Goal: Task Accomplishment & Management: Manage account settings

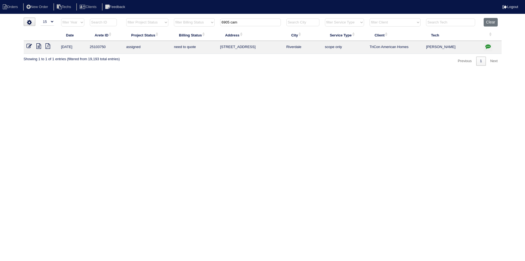
select select "15"
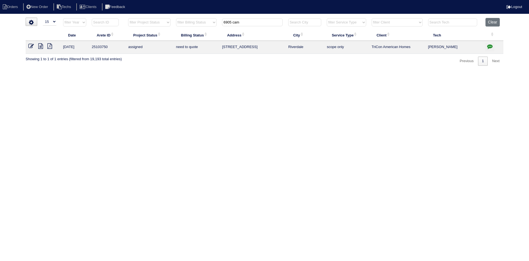
type input "6905 cam"
click at [491, 46] on icon "button" at bounding box center [490, 47] width 6 height 6
type textarea "[DATE] - [PERSON_NAME] to send tech back out for better pics of cage to determi…"
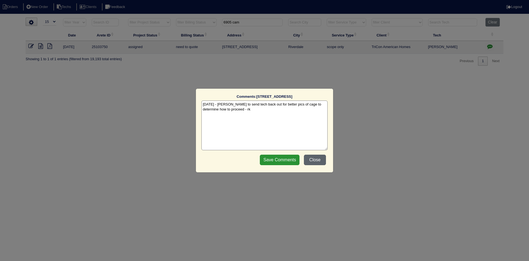
drag, startPoint x: 318, startPoint y: 159, endPoint x: 328, endPoint y: 159, distance: 9.7
click at [319, 159] on button "Close" at bounding box center [315, 159] width 22 height 10
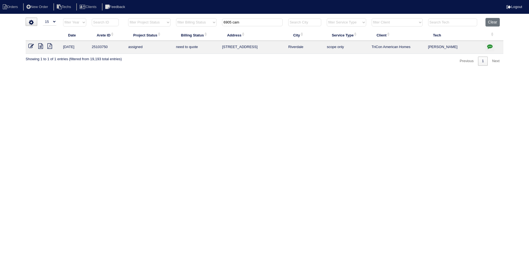
drag, startPoint x: 249, startPoint y: 19, endPoint x: 222, endPoint y: 20, distance: 26.8
click at [222, 20] on th "6905 cam" at bounding box center [252, 23] width 66 height 11
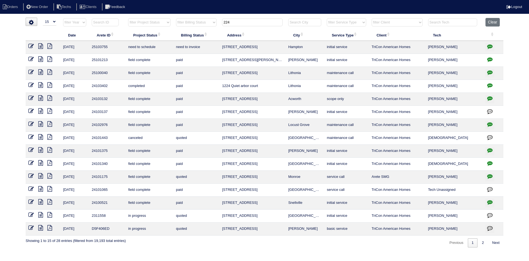
type input "224"
click at [490, 45] on icon "button" at bounding box center [490, 47] width 6 height 6
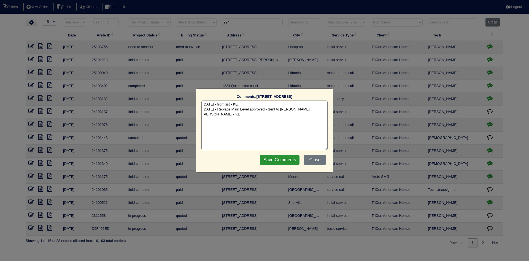
click at [325, 110] on textarea "[DATE] - from list - KE [DATE] - Replace Main Level approved - Sent to [PERSON_…" at bounding box center [265, 125] width 126 height 50
paste textarea "[PERSON_NAME] ordered - pricing verified Confirmation number: 11770149 Sibi ord…"
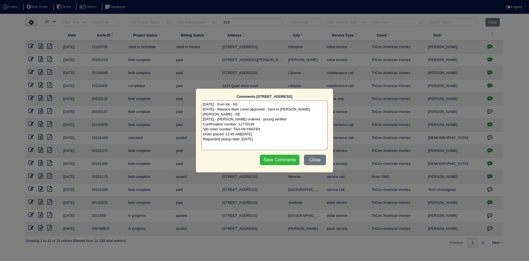
type textarea "[DATE] - from list - KE [DATE] - Replace Main Level approved - Sent to [PERSON_…"
click at [288, 160] on input "Save Comments" at bounding box center [280, 159] width 40 height 10
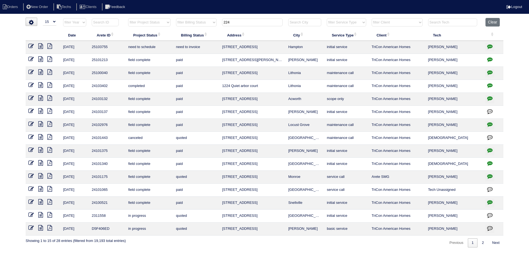
drag, startPoint x: 239, startPoint y: 23, endPoint x: 223, endPoint y: 23, distance: 15.7
click at [223, 23] on input "224" at bounding box center [252, 22] width 61 height 8
paste input "text"
type input "2"
paste input "224"
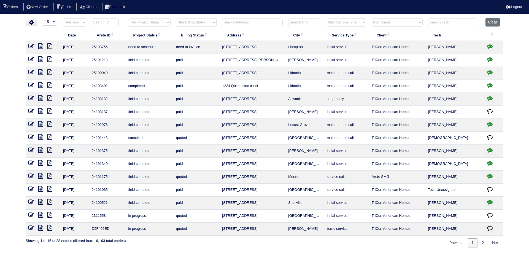
type input "224"
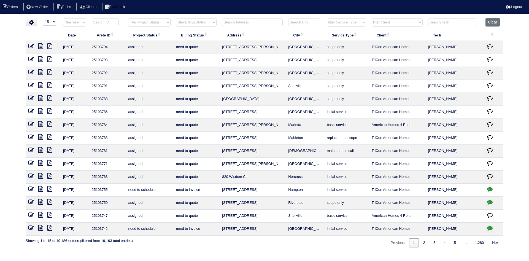
paste input "224"
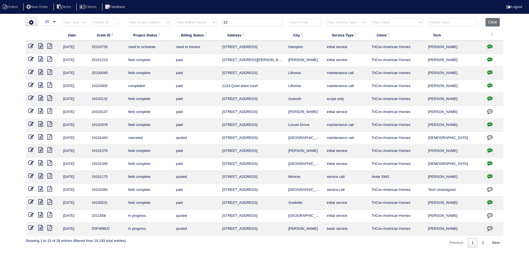
type input "2"
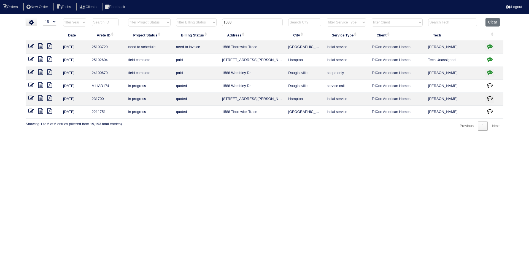
type input "1588"
click at [40, 47] on icon at bounding box center [40, 46] width 5 height 6
click at [491, 46] on icon "button" at bounding box center [490, 47] width 6 height 6
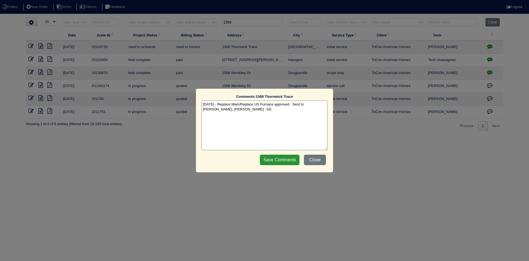
click at [250, 107] on textarea "[DATE] - Replace Main/Replace US Furnace approved - Sent to [PERSON_NAME], [PER…" at bounding box center [265, 125] width 126 height 50
paste textarea "Equipment ordered - pricing verified Sibi order number: TAH-PAKWYJGM Order plac…"
click at [286, 114] on textarea "[DATE] - Replace Main/Replace US Furnace approved - Sent to [PERSON_NAME], [PER…" at bounding box center [265, 125] width 126 height 50
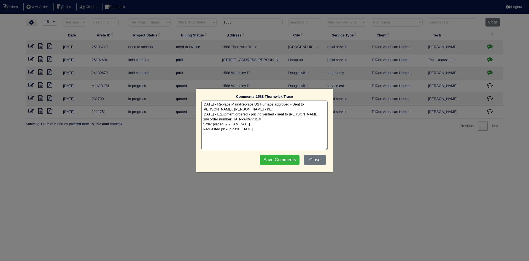
type textarea "[DATE] - Replace Main/Replace US Furnace approved - Sent to [PERSON_NAME], [PER…"
click at [275, 159] on input "Save Comments" at bounding box center [280, 159] width 40 height 10
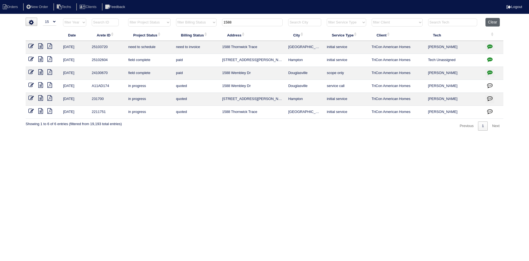
click at [489, 21] on button "Clear" at bounding box center [493, 22] width 14 height 9
